Goal: Transaction & Acquisition: Purchase product/service

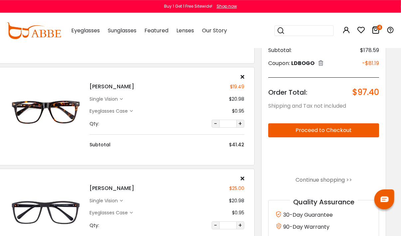
scroll to position [210, 8]
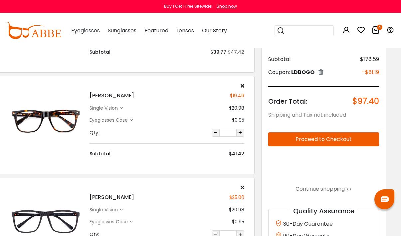
click at [44, 117] on img at bounding box center [46, 120] width 74 height 37
click at [44, 115] on img at bounding box center [46, 120] width 74 height 37
click at [45, 115] on img at bounding box center [46, 120] width 74 height 37
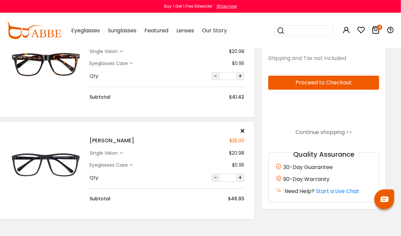
scroll to position [265, 8]
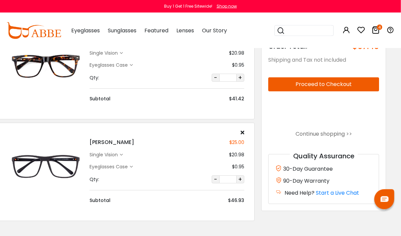
click at [129, 166] on div "Eyeglasses Case" at bounding box center [110, 166] width 40 height 7
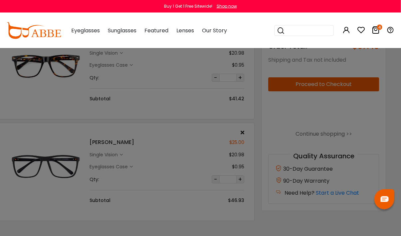
scroll to position [265, 8]
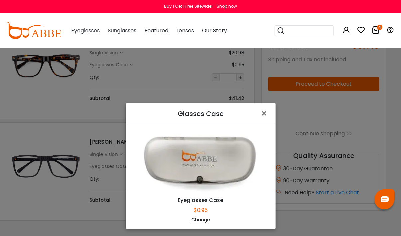
click at [263, 121] on span "×" at bounding box center [266, 113] width 10 height 14
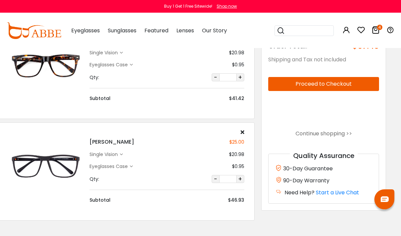
click at [119, 153] on div "single vision" at bounding box center [105, 154] width 30 height 7
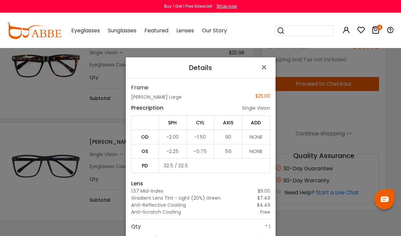
click at [260, 75] on button "×" at bounding box center [265, 67] width 20 height 21
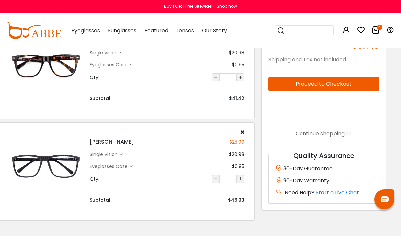
click at [97, 140] on h4 "Fearen" at bounding box center [112, 142] width 45 height 8
click at [118, 151] on div "single vision" at bounding box center [105, 154] width 30 height 7
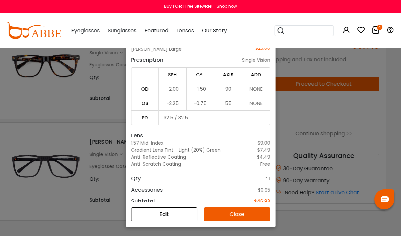
scroll to position [48, 0]
click at [164, 221] on button "Edit" at bounding box center [164, 214] width 66 height 14
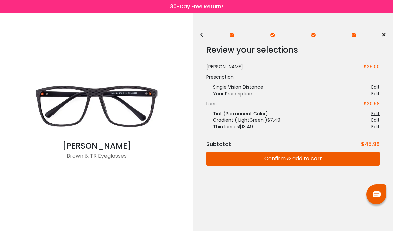
click at [372, 117] on div "Edit" at bounding box center [375, 120] width 8 height 7
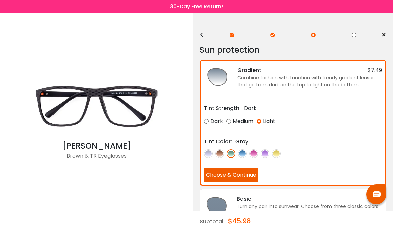
click at [241, 118] on div "Medium" at bounding box center [239, 122] width 27 height 12
click at [227, 176] on button "Choose & Continue" at bounding box center [231, 175] width 54 height 14
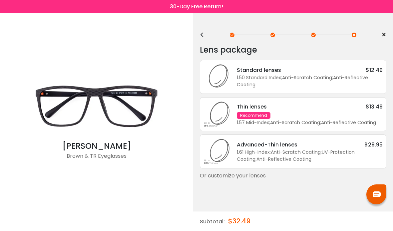
click at [246, 119] on div "Recommend" at bounding box center [254, 115] width 34 height 7
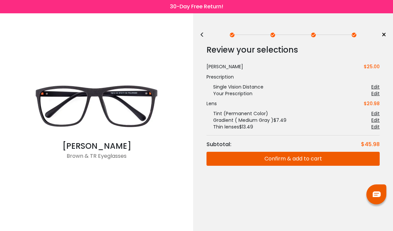
click at [373, 118] on div "Edit" at bounding box center [375, 120] width 8 height 7
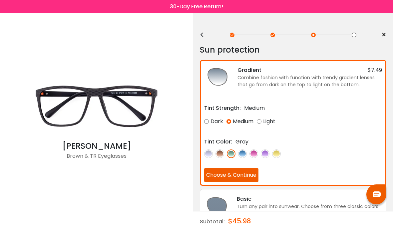
click at [232, 152] on img at bounding box center [231, 153] width 9 height 9
click at [224, 176] on button "Choose & Continue" at bounding box center [231, 175] width 54 height 14
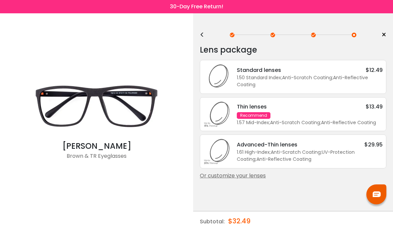
click at [252, 116] on div "Recommend" at bounding box center [254, 115] width 34 height 7
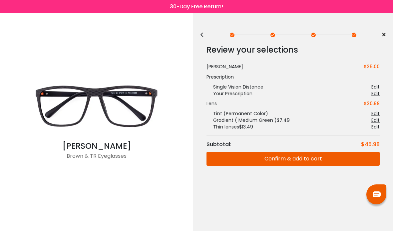
click at [270, 161] on button "Confirm & add to cart" at bounding box center [292, 159] width 173 height 14
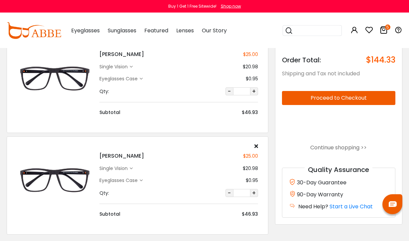
scroll to position [354, 0]
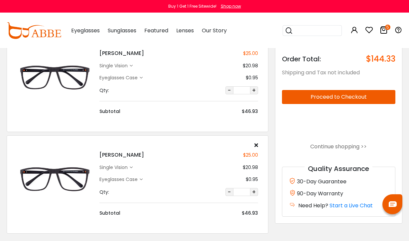
click at [141, 176] on div "Eyeglasses Case" at bounding box center [121, 179] width 43 height 7
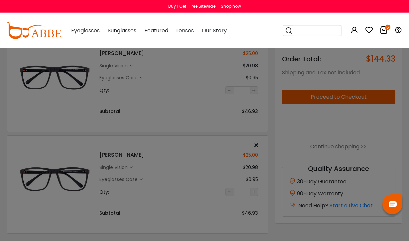
scroll to position [354, 0]
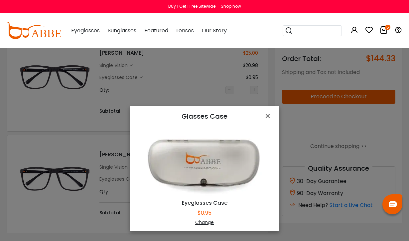
click at [268, 123] on span "×" at bounding box center [270, 116] width 10 height 14
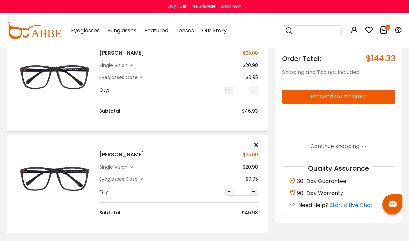
click at [130, 165] on div "single vision" at bounding box center [115, 166] width 30 height 7
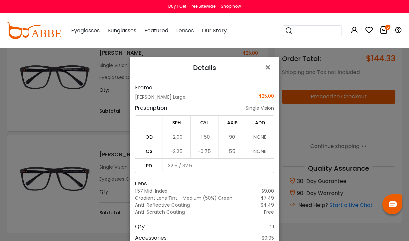
click at [265, 75] on span "×" at bounding box center [270, 67] width 10 height 14
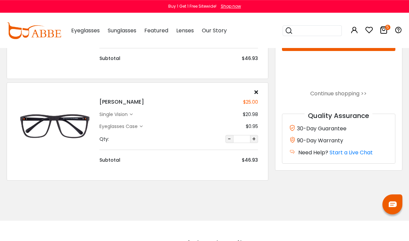
scroll to position [400, 0]
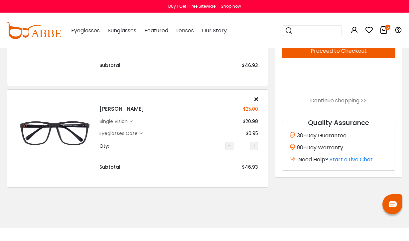
click at [142, 130] on div "Eyeglasses Case" at bounding box center [121, 133] width 43 height 7
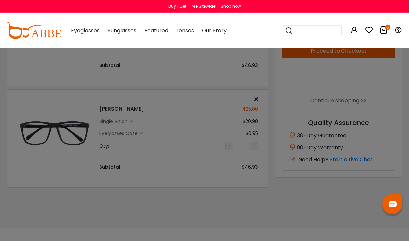
scroll to position [400, 0]
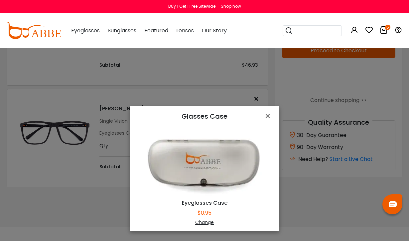
click at [262, 127] on button "×" at bounding box center [269, 116] width 20 height 21
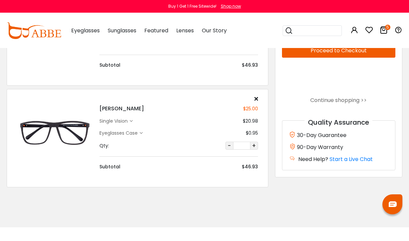
click at [128, 118] on div "single vision" at bounding box center [115, 121] width 30 height 7
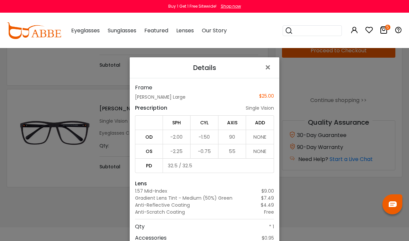
click at [270, 75] on span "×" at bounding box center [270, 67] width 10 height 14
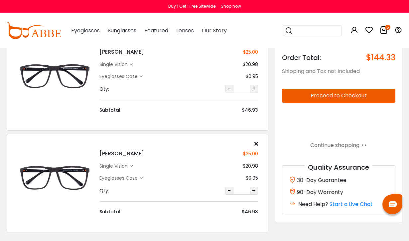
scroll to position [355, 0]
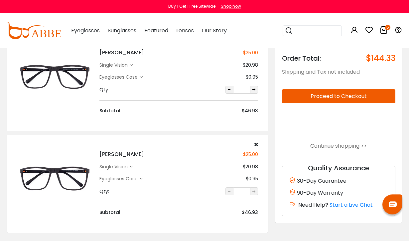
click at [132, 65] on icon at bounding box center [131, 65] width 3 height 3
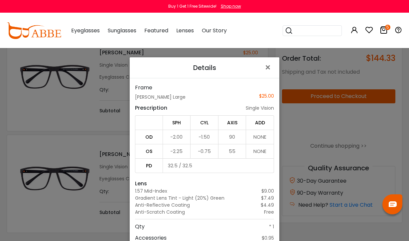
click at [267, 75] on span "×" at bounding box center [270, 67] width 10 height 14
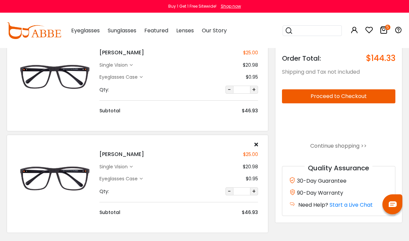
click at [135, 162] on div "Fearen $25.00 single vision $20.98 Eyeglasses Case" at bounding box center [178, 178] width 165 height 74
click at [134, 166] on div "single vision $20.98" at bounding box center [179, 166] width 158 height 7
click at [134, 165] on div "single vision $20.98" at bounding box center [179, 166] width 158 height 7
click at [132, 167] on icon at bounding box center [131, 166] width 3 height 3
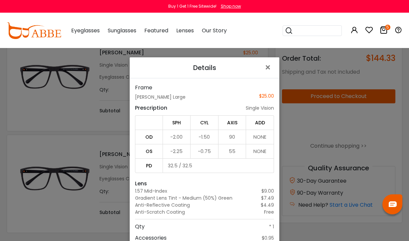
click at [269, 75] on span "×" at bounding box center [270, 67] width 10 height 14
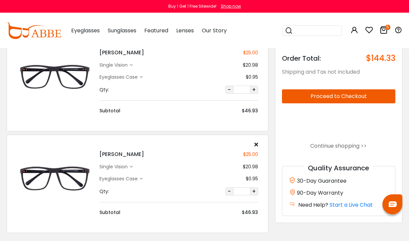
click at [259, 143] on div "Fearen $25.00 single vision $20.98 Eyeglasses Case" at bounding box center [178, 178] width 165 height 74
click at [259, 144] on div "Fearen $25.00 single vision $20.98 Eyeglasses Case" at bounding box center [178, 178] width 165 height 74
click at [257, 140] on div "Fearen $25.00 single vision $20.98 $0.95 Qty:" at bounding box center [138, 183] width 262 height 98
click at [258, 143] on icon at bounding box center [257, 143] width 4 height 5
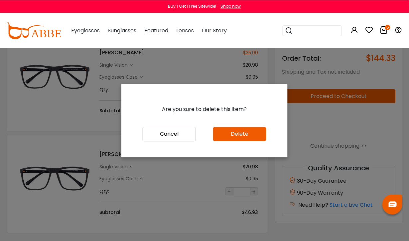
click at [238, 141] on button "Delete" at bounding box center [239, 134] width 53 height 14
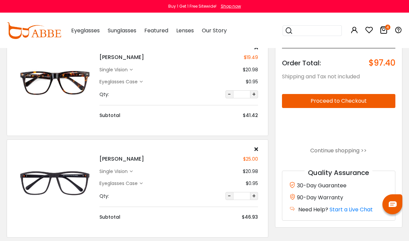
scroll to position [248, 0]
click at [130, 68] on div "single vision" at bounding box center [115, 69] width 30 height 7
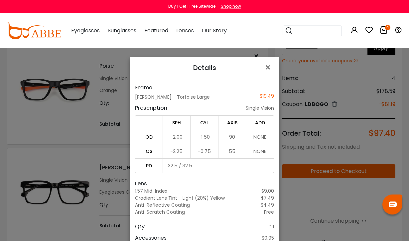
scroll to position [36, 0]
click at [268, 71] on span "×" at bounding box center [270, 67] width 10 height 14
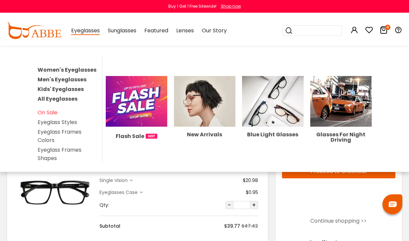
click at [86, 30] on span "Eyeglasses" at bounding box center [85, 31] width 29 height 8
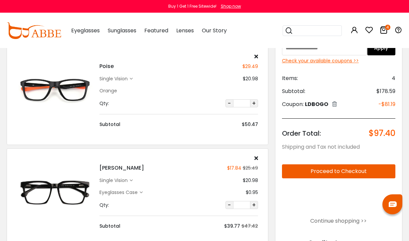
click at [87, 31] on span "Eyeglasses" at bounding box center [85, 31] width 29 height 8
click at [82, 33] on span "Eyeglasses" at bounding box center [85, 31] width 29 height 8
click at [89, 31] on span "Eyeglasses" at bounding box center [85, 31] width 29 height 8
click at [50, 34] on img at bounding box center [34, 30] width 55 height 17
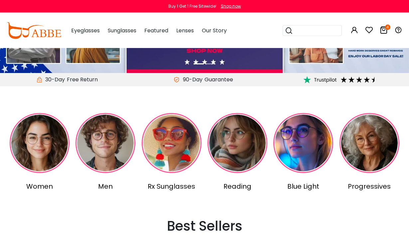
scroll to position [107, 0]
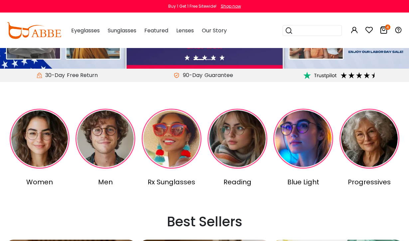
click at [108, 183] on div "Men" at bounding box center [105, 182] width 63 height 10
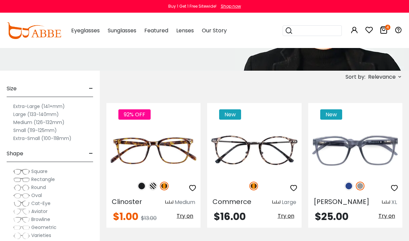
scroll to position [94, 0]
click at [23, 114] on label "Large (133-140mm)" at bounding box center [36, 114] width 46 height 8
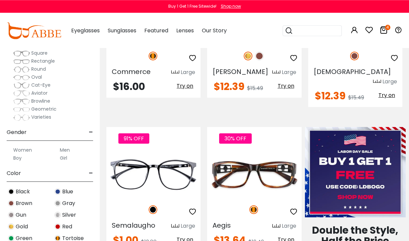
scroll to position [224, 0]
click at [0, 0] on img at bounding box center [0, 0] width 0 height 0
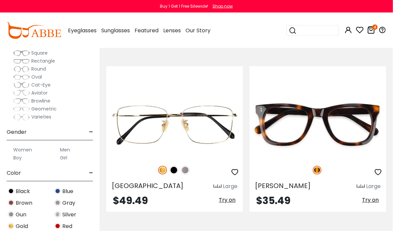
scroll to position [1217, 0]
click at [0, 0] on img at bounding box center [0, 0] width 0 height 0
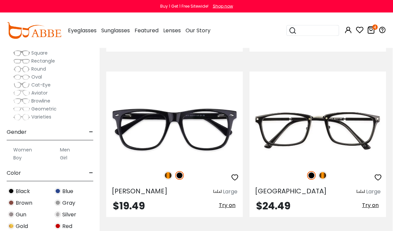
scroll to position [2370, 0]
click at [167, 175] on img at bounding box center [168, 175] width 9 height 9
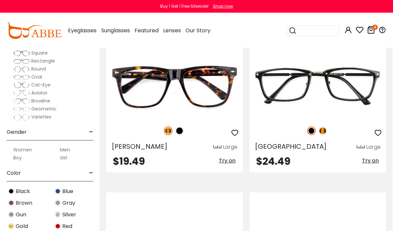
scroll to position [2401, 0]
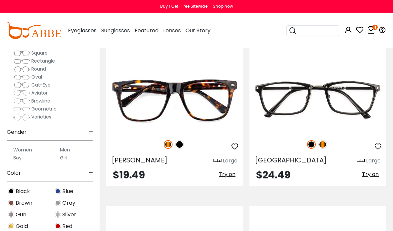
click at [0, 0] on img at bounding box center [0, 0] width 0 height 0
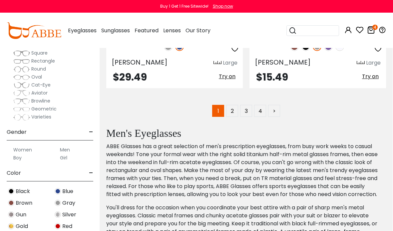
scroll to position [4977, 0]
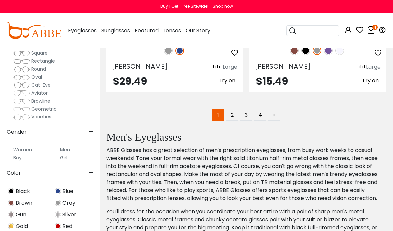
click at [236, 114] on link "2" at bounding box center [232, 115] width 12 height 12
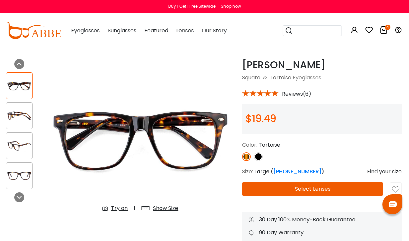
scroll to position [16, 1]
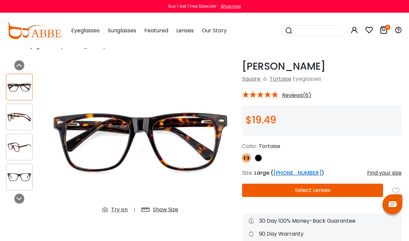
click at [163, 212] on div "Show Size" at bounding box center [165, 209] width 25 height 8
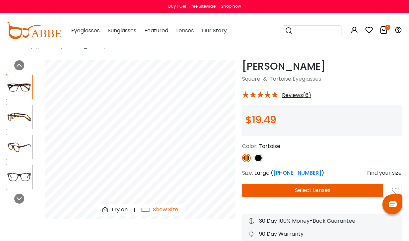
click at [27, 112] on img at bounding box center [19, 117] width 26 height 13
click at [26, 145] on img at bounding box center [19, 146] width 26 height 13
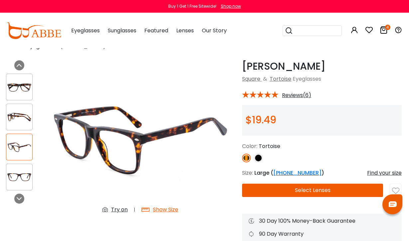
click at [24, 175] on img at bounding box center [19, 176] width 26 height 13
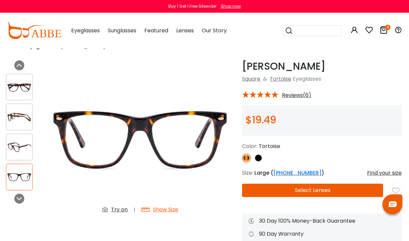
click at [21, 146] on img at bounding box center [19, 146] width 26 height 13
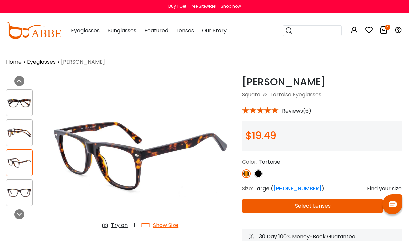
scroll to position [0, 1]
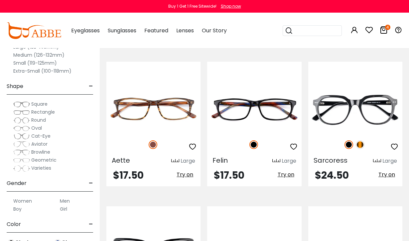
scroll to position [1739, 0]
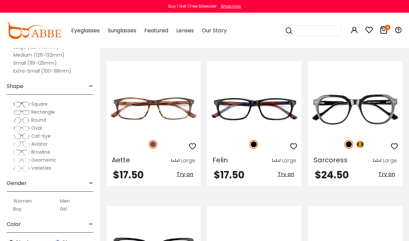
click at [360, 140] on img at bounding box center [360, 144] width 9 height 9
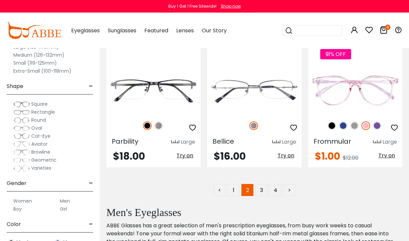
scroll to position [2913, 0]
click at [265, 183] on link "3" at bounding box center [262, 189] width 12 height 12
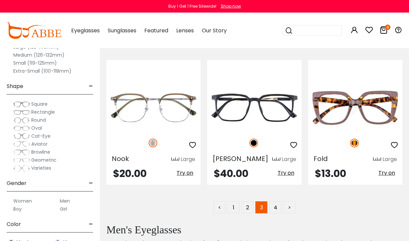
scroll to position [2880, 0]
click at [277, 209] on link "4" at bounding box center [276, 207] width 12 height 12
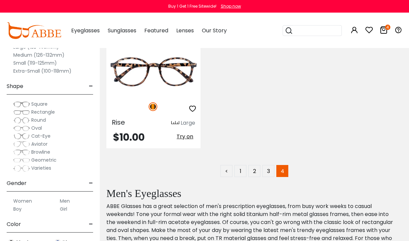
scroll to position [888, 0]
